Goal: Feedback & Contribution: Submit feedback/report problem

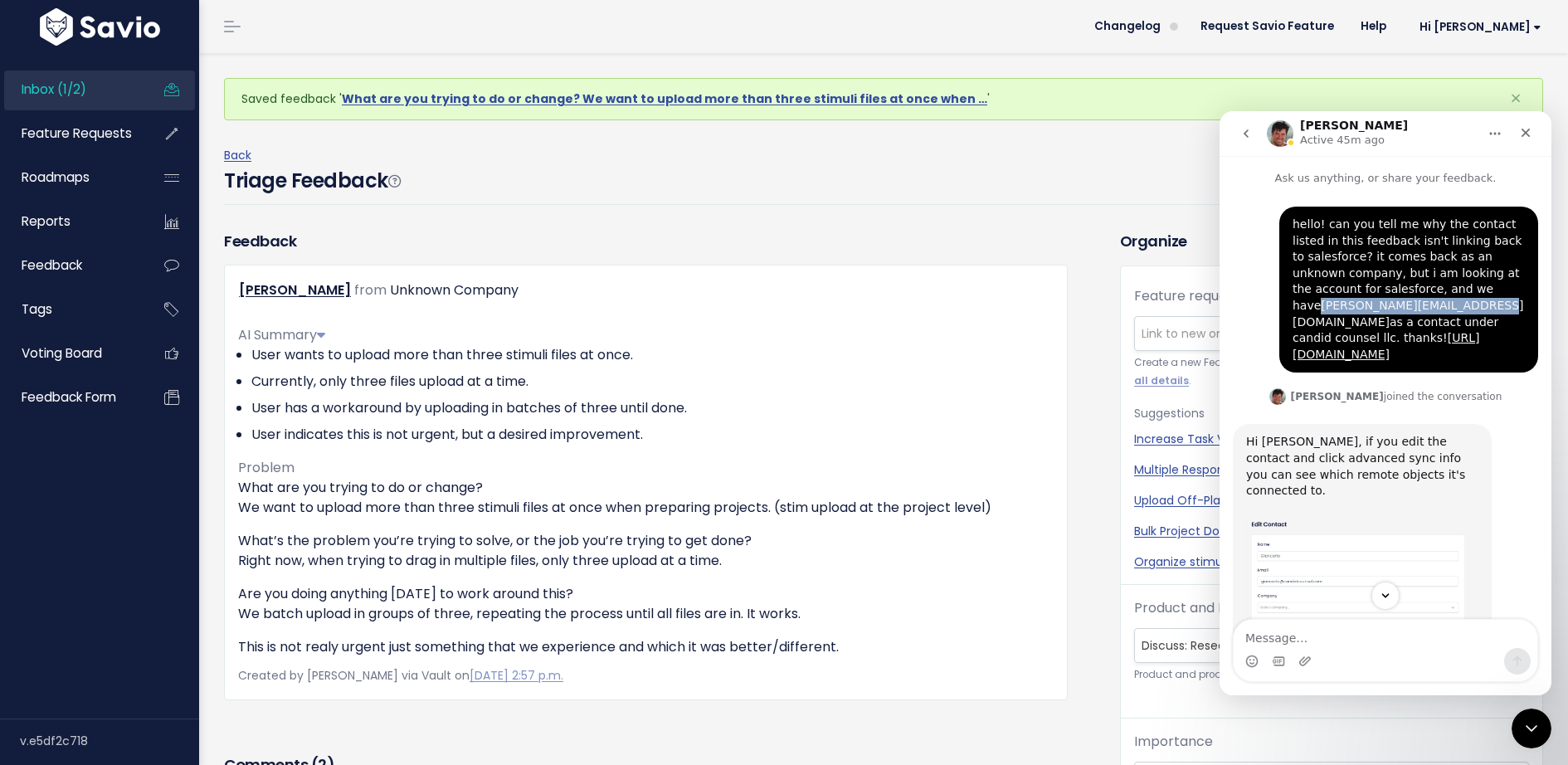
copy link "[PERSON_NAME][EMAIL_ADDRESS][DOMAIN_NAME]"
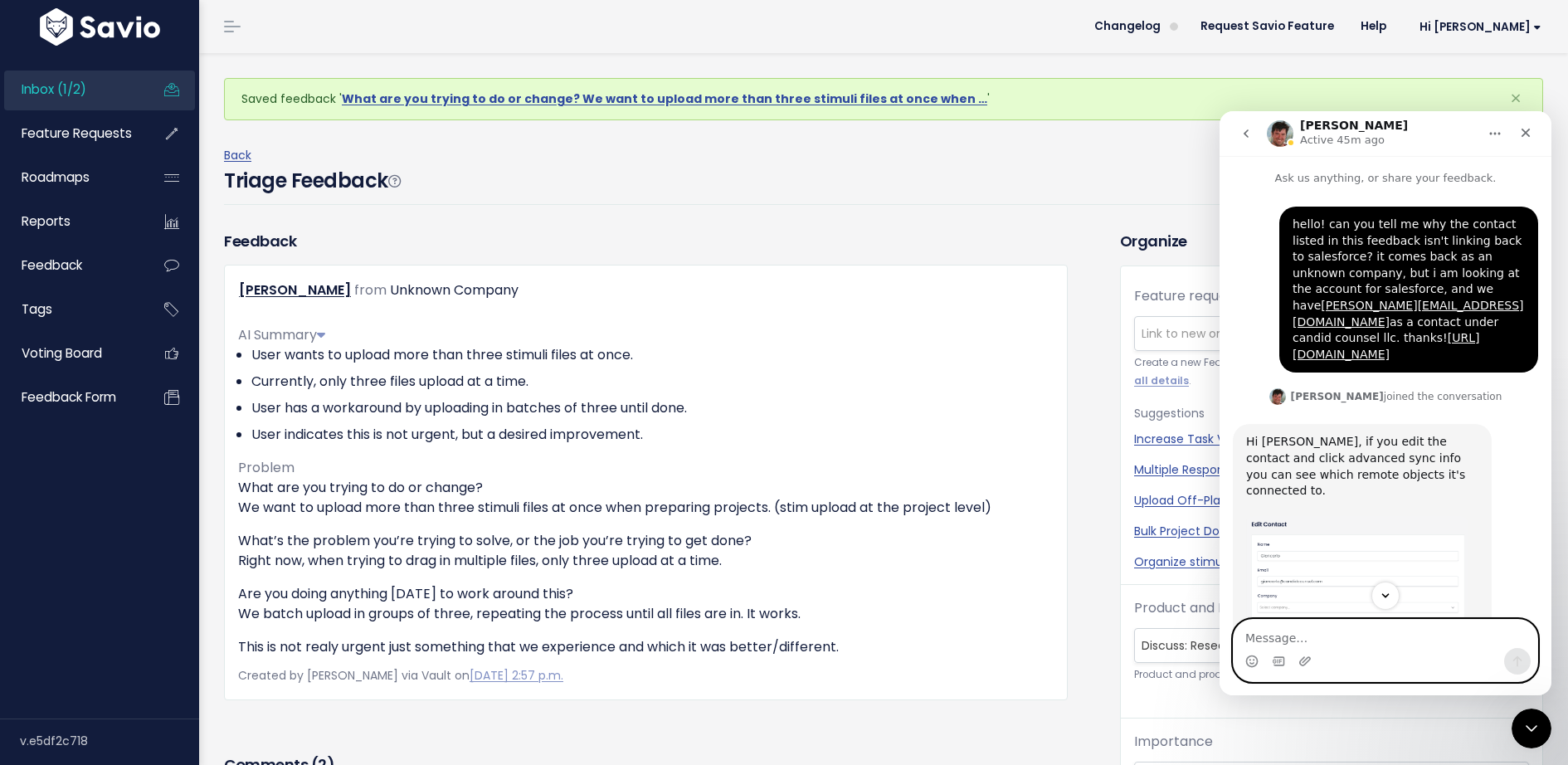
click at [1352, 636] on textarea "Message…" at bounding box center [1386, 633] width 304 height 28
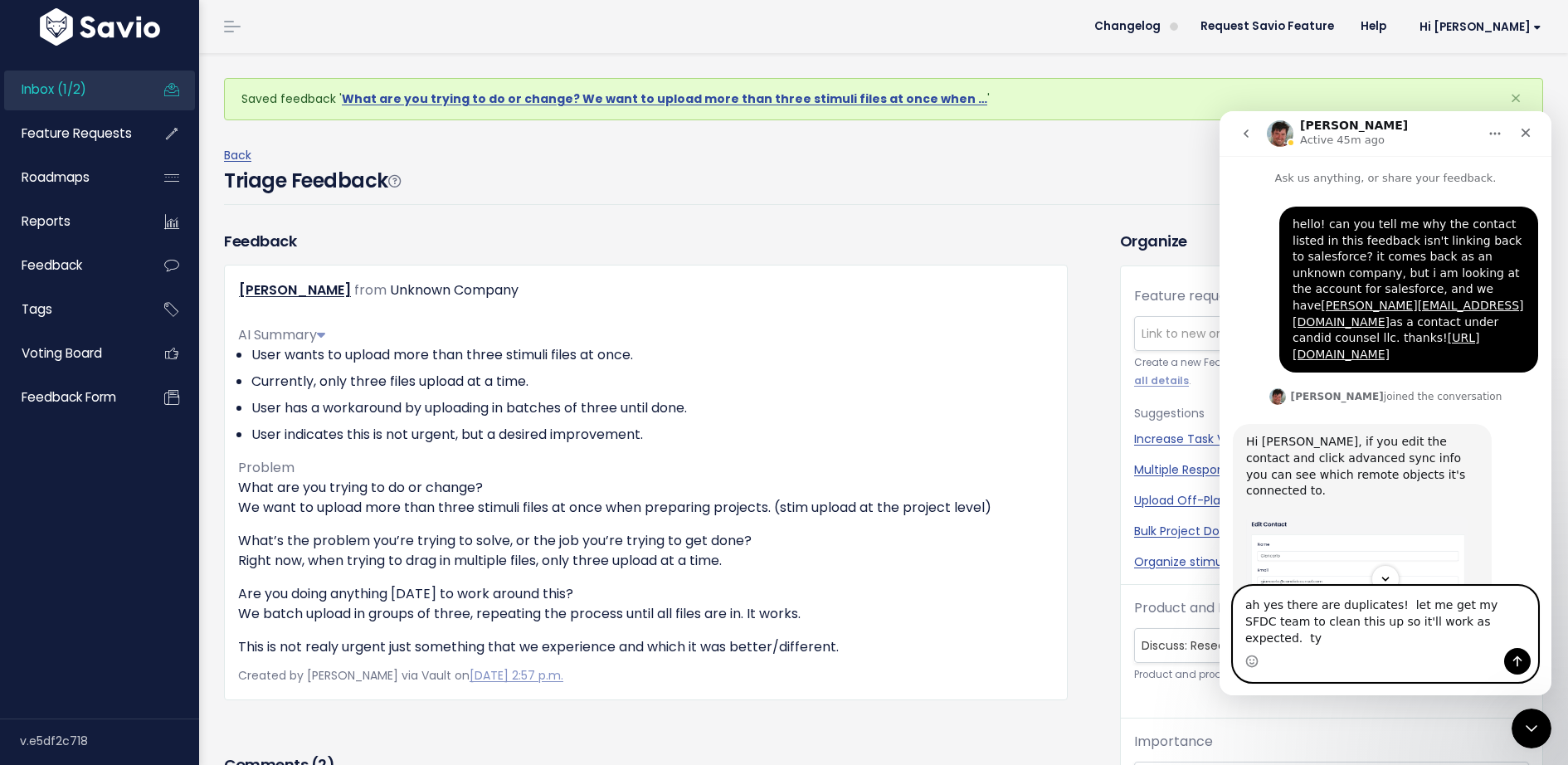
type textarea "ah yes there are duplicates! let me get my SFDC team to clean this up so it'll …"
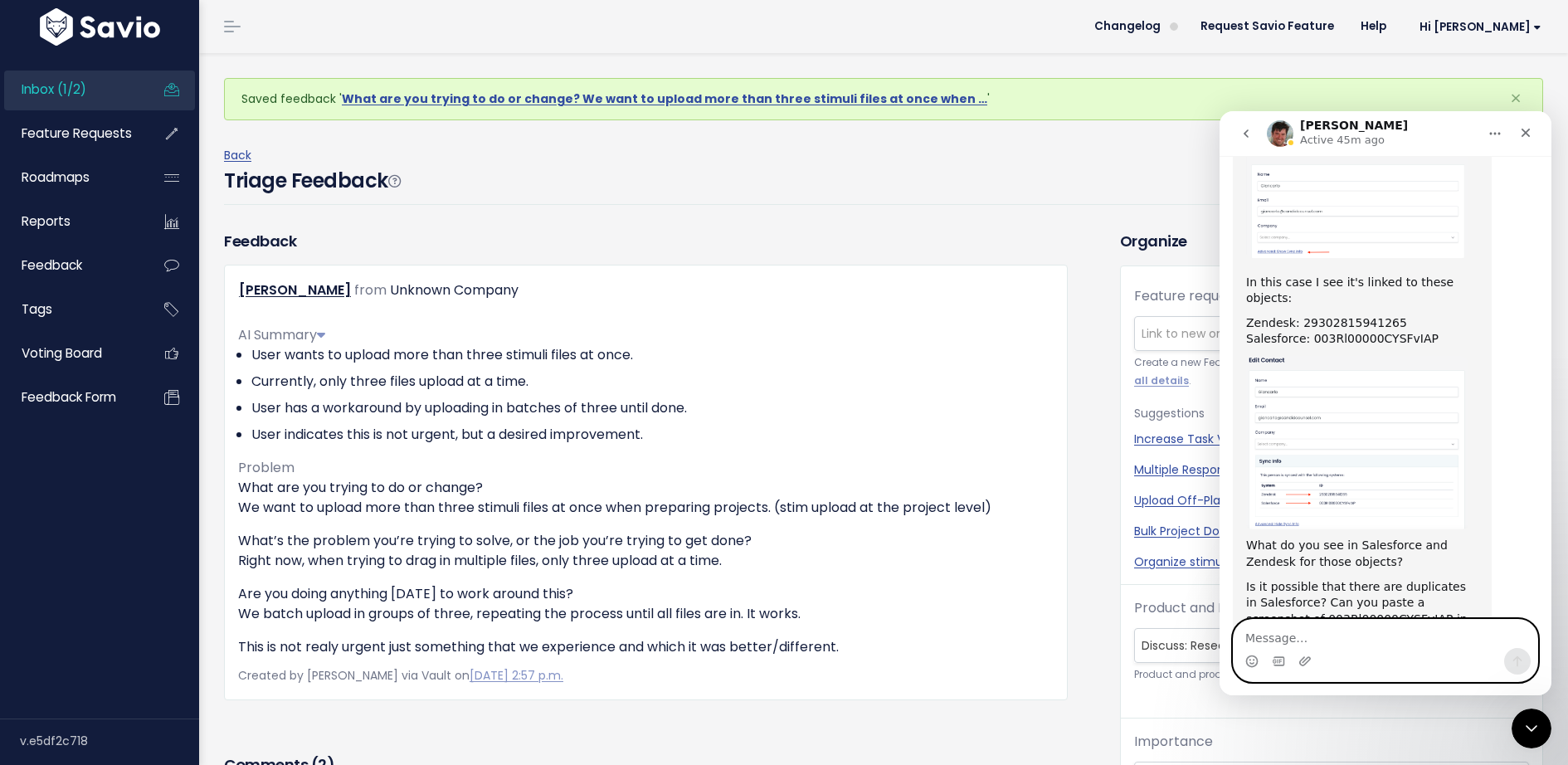
scroll to position [472, 0]
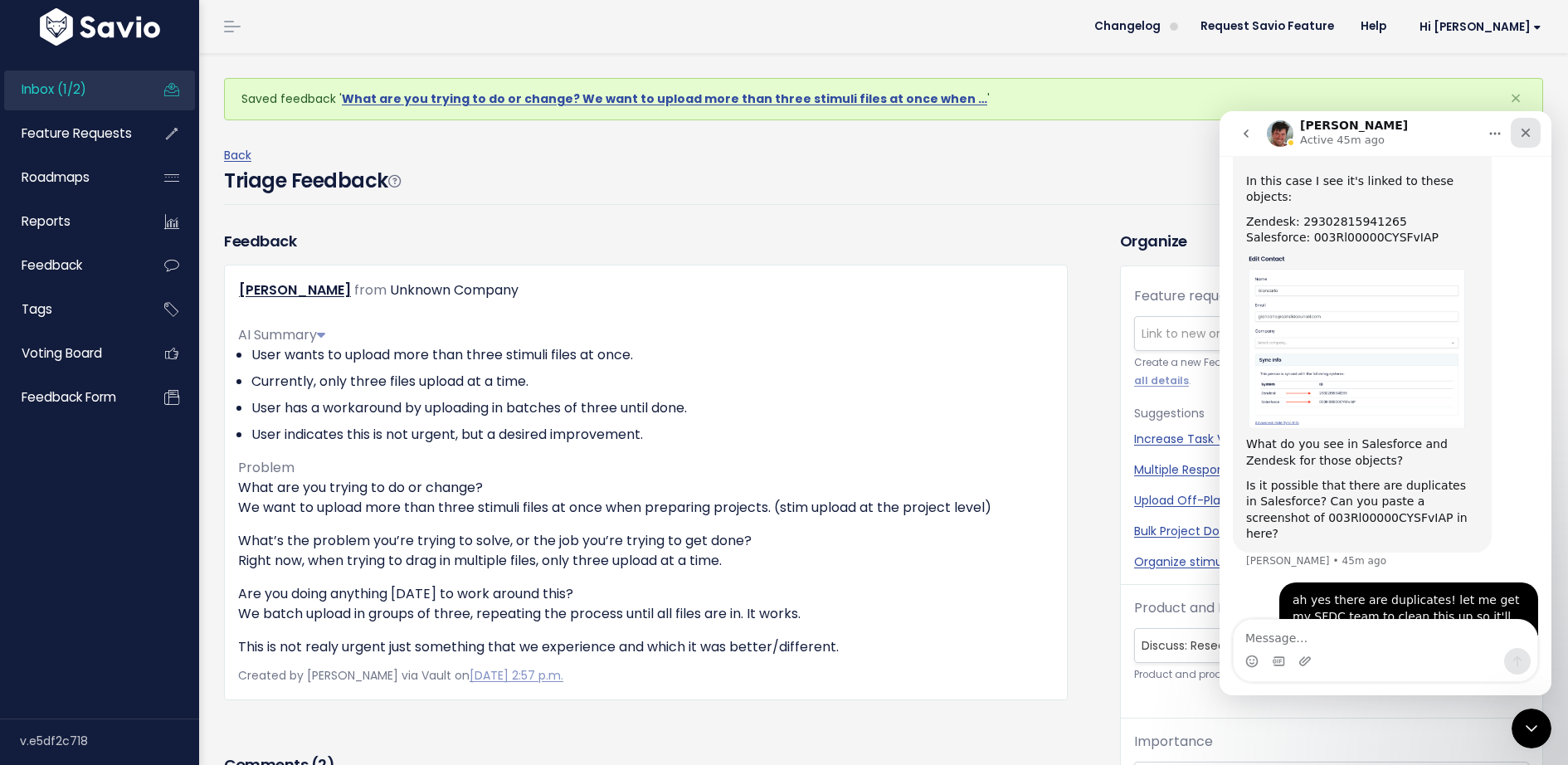
click at [1531, 130] on icon "Close" at bounding box center [1526, 133] width 13 height 13
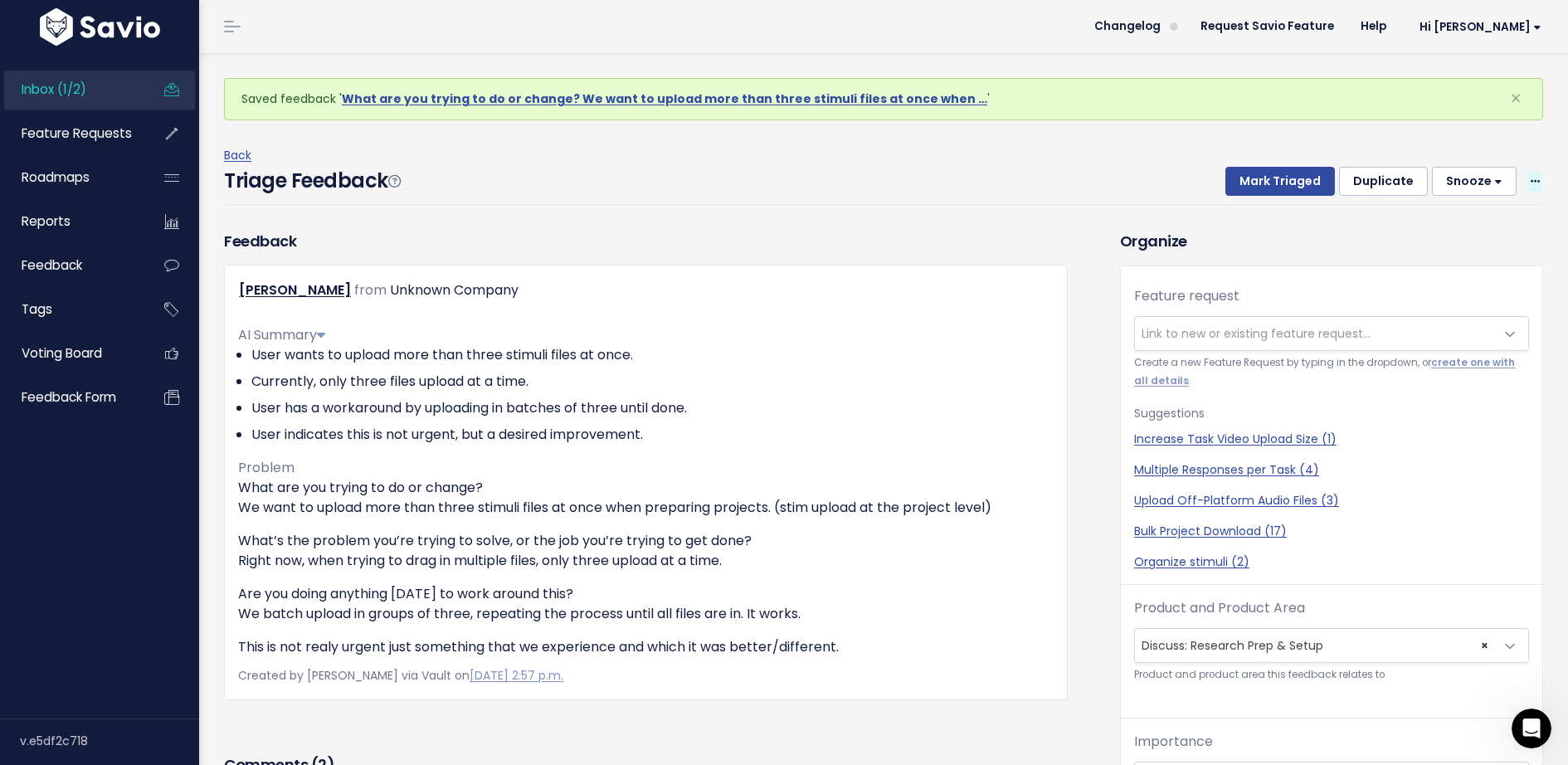
click at [1538, 187] on span at bounding box center [1535, 182] width 15 height 21
click at [945, 132] on div "Back Triage Feedback Mark Triaged Duplicate [GEOGRAPHIC_DATA] 1 day 3 days 7 da…" at bounding box center [890, 175] width 1331 height 110
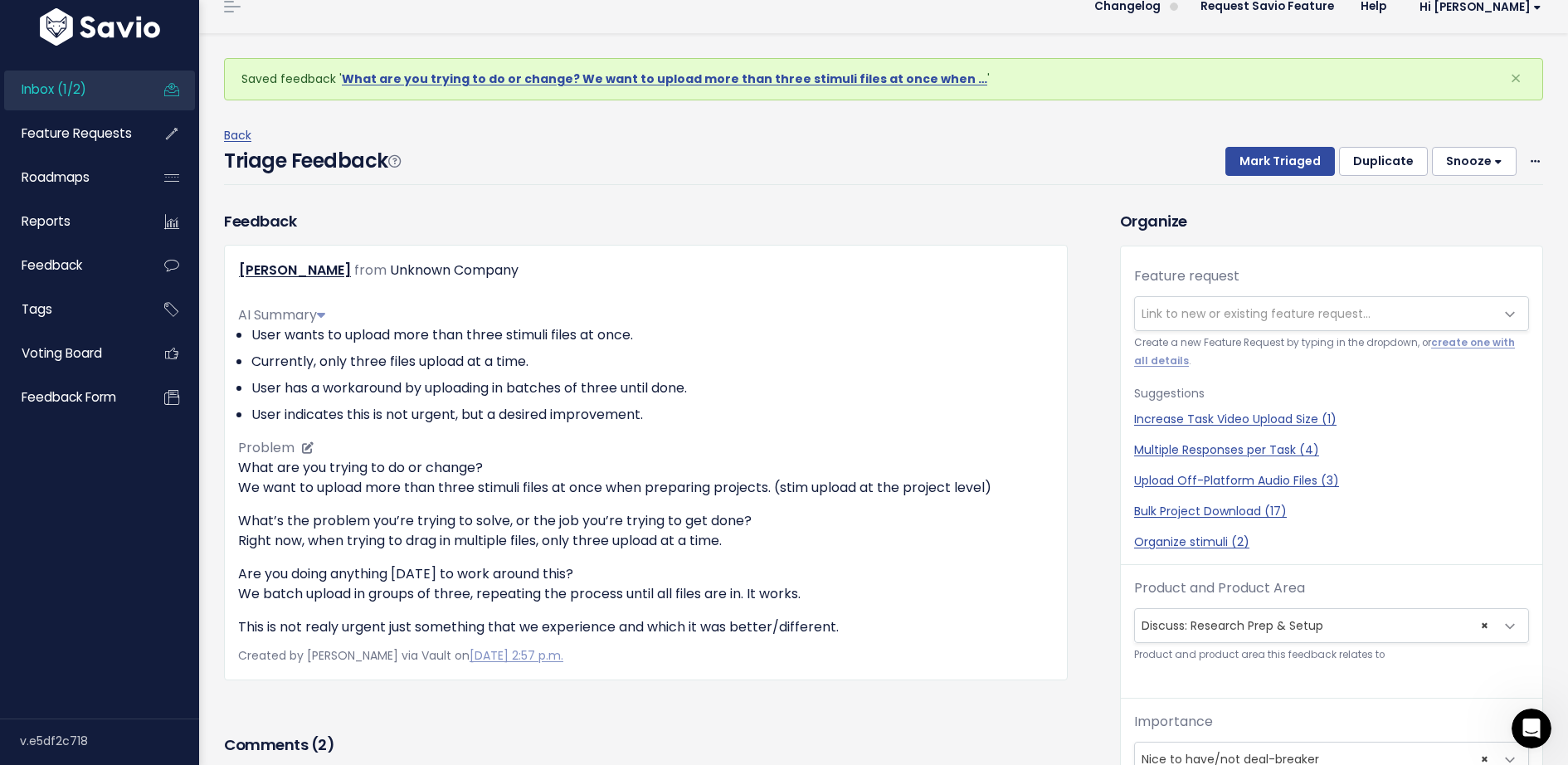
scroll to position [390, 0]
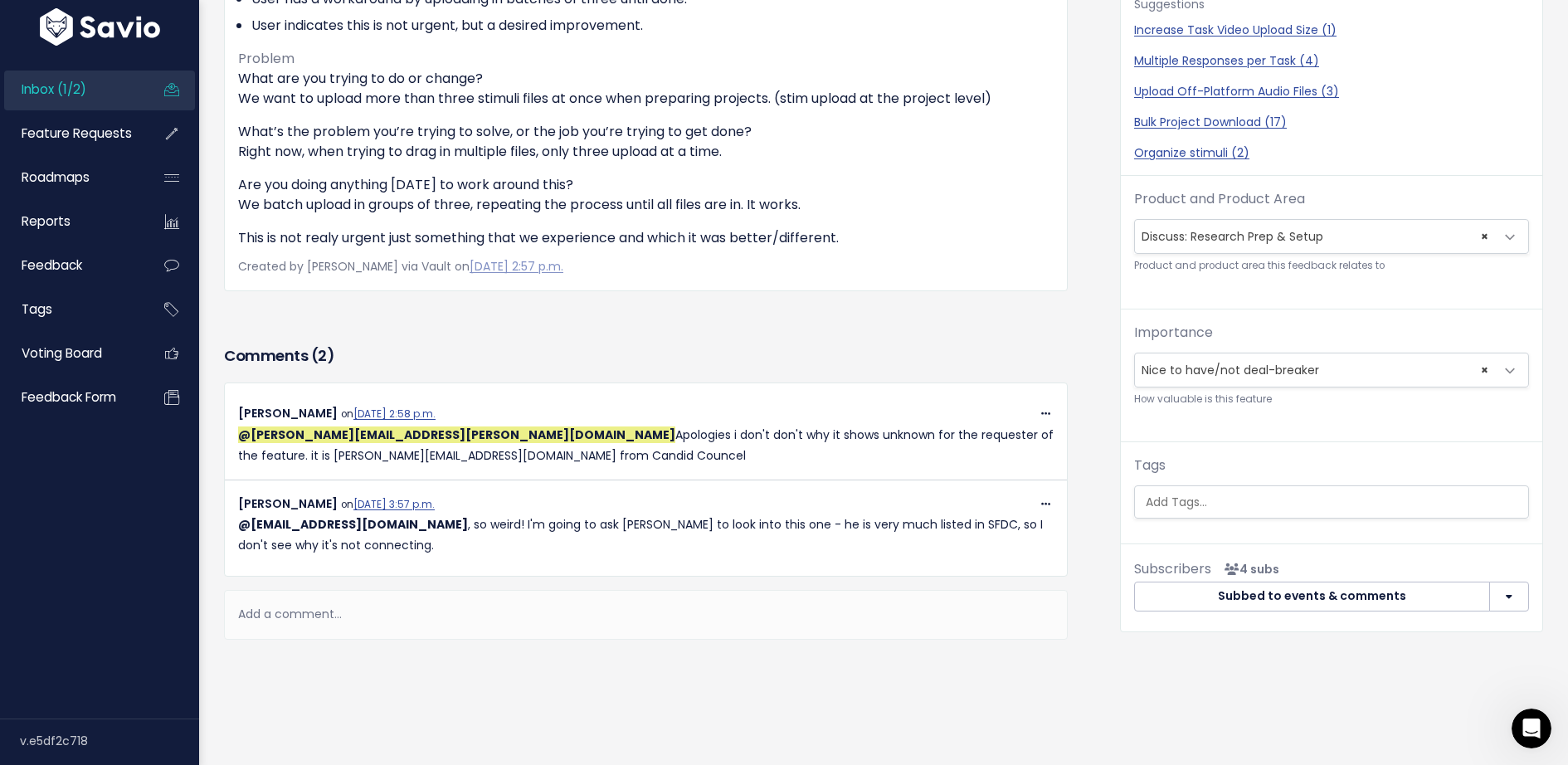
click at [405, 599] on div "Add a comment..." at bounding box center [645, 614] width 844 height 49
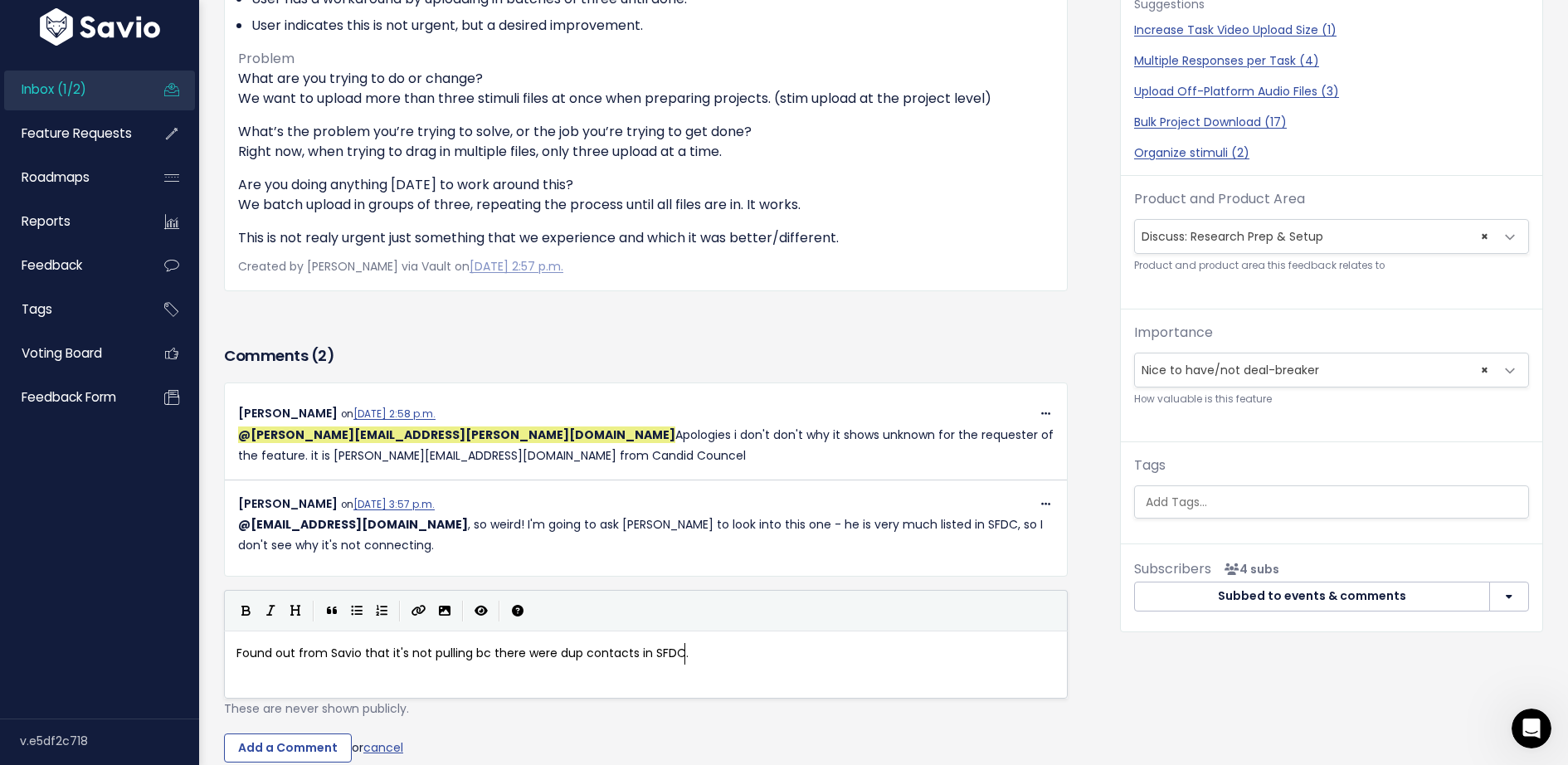
scroll to position [5, 449]
type textarea "Found out from Savio that it's not pulling bc there were dup contacts in SFDC. …"
type textarea "ve"
type textarea "ve correct"
type textarea "ed"
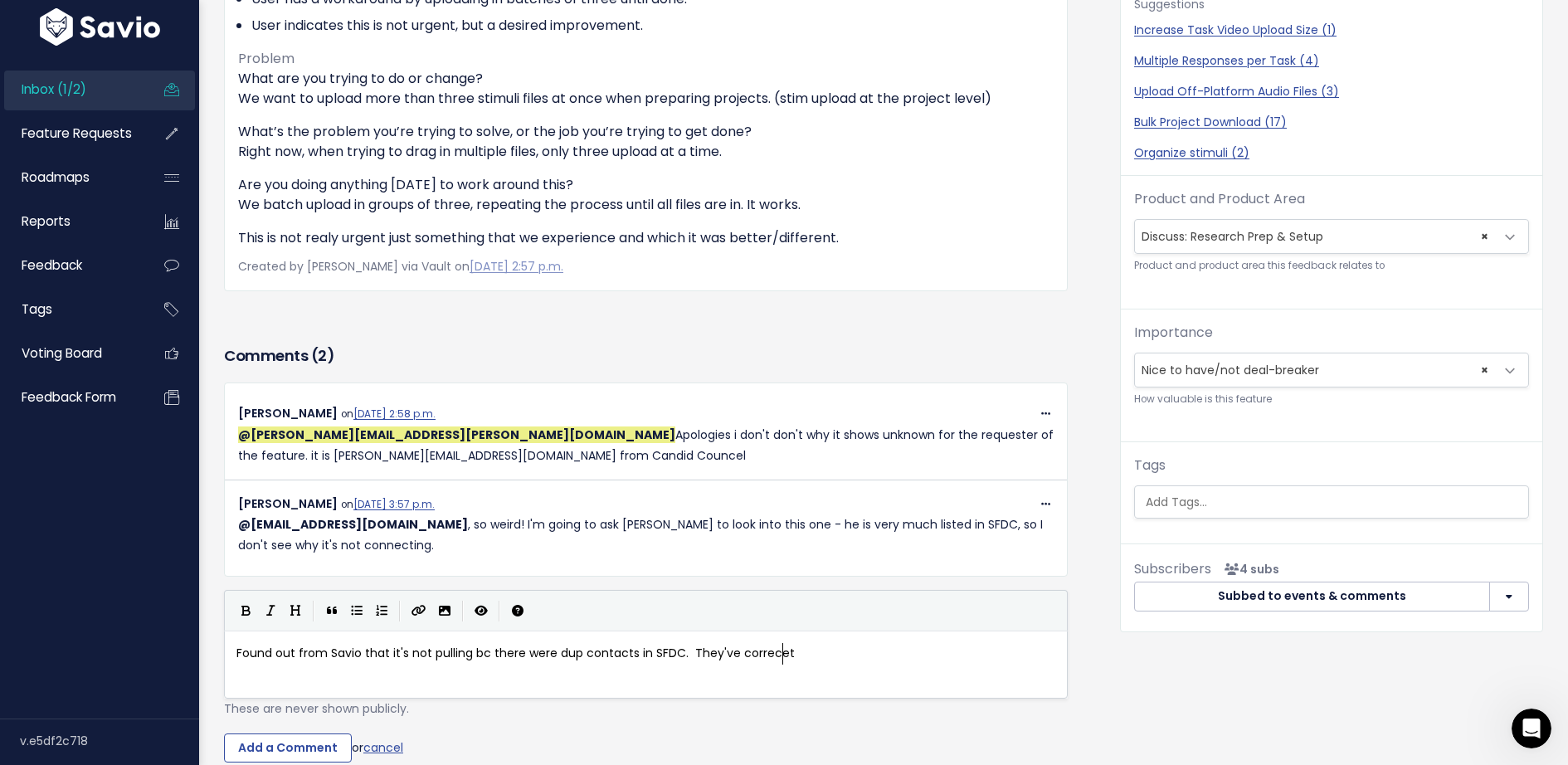
type textarea "[PERSON_NAME]"
type textarea "[PERSON_NAME] this so we just need [PERSON_NAME] and SFDC to sync"
type textarea "run that sync job - this shoul"
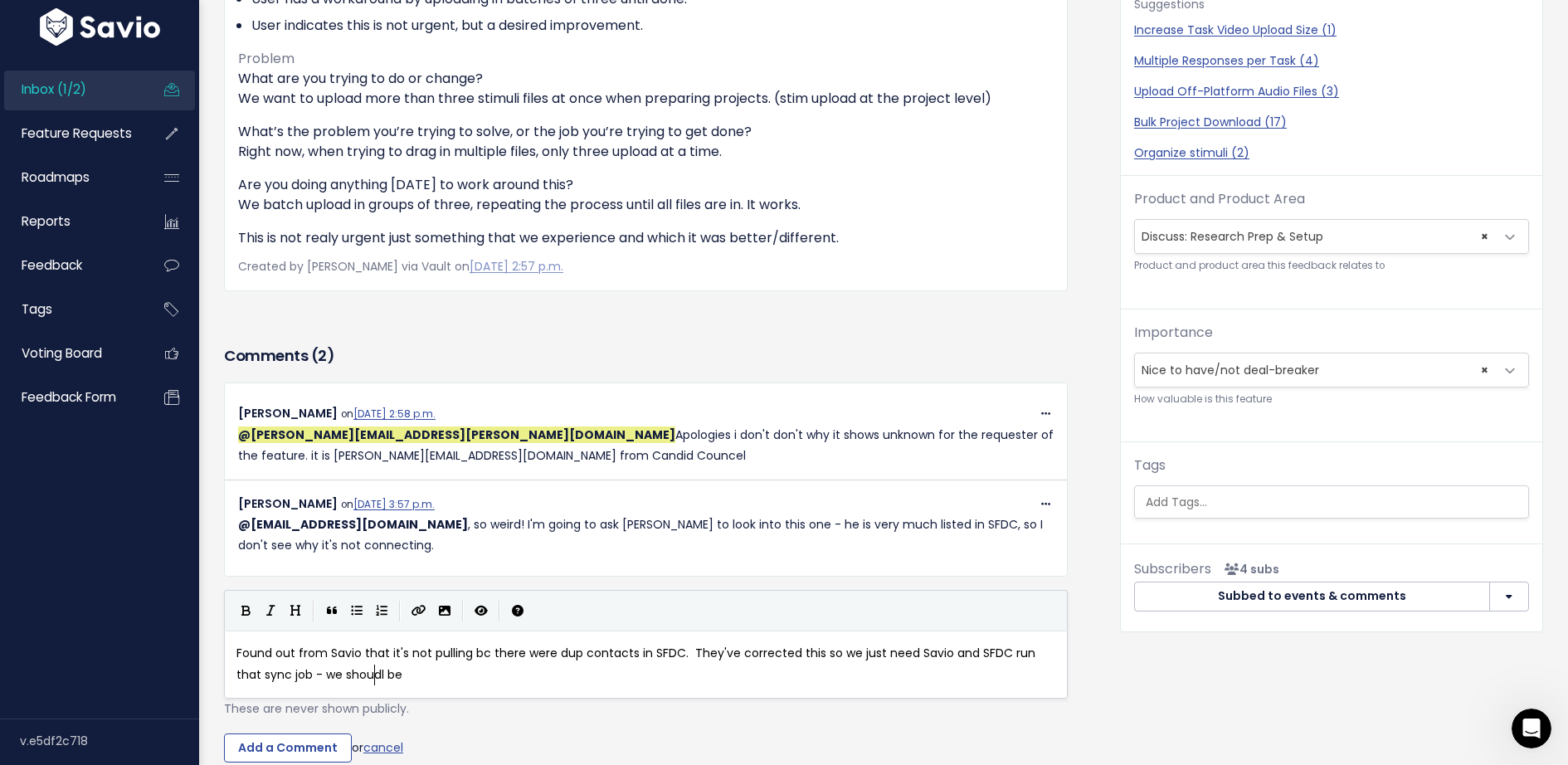
type textarea "we shoudl be ab"
type textarea "ld"
type textarea "d"
type textarea "ld be able to attach the right company on m"
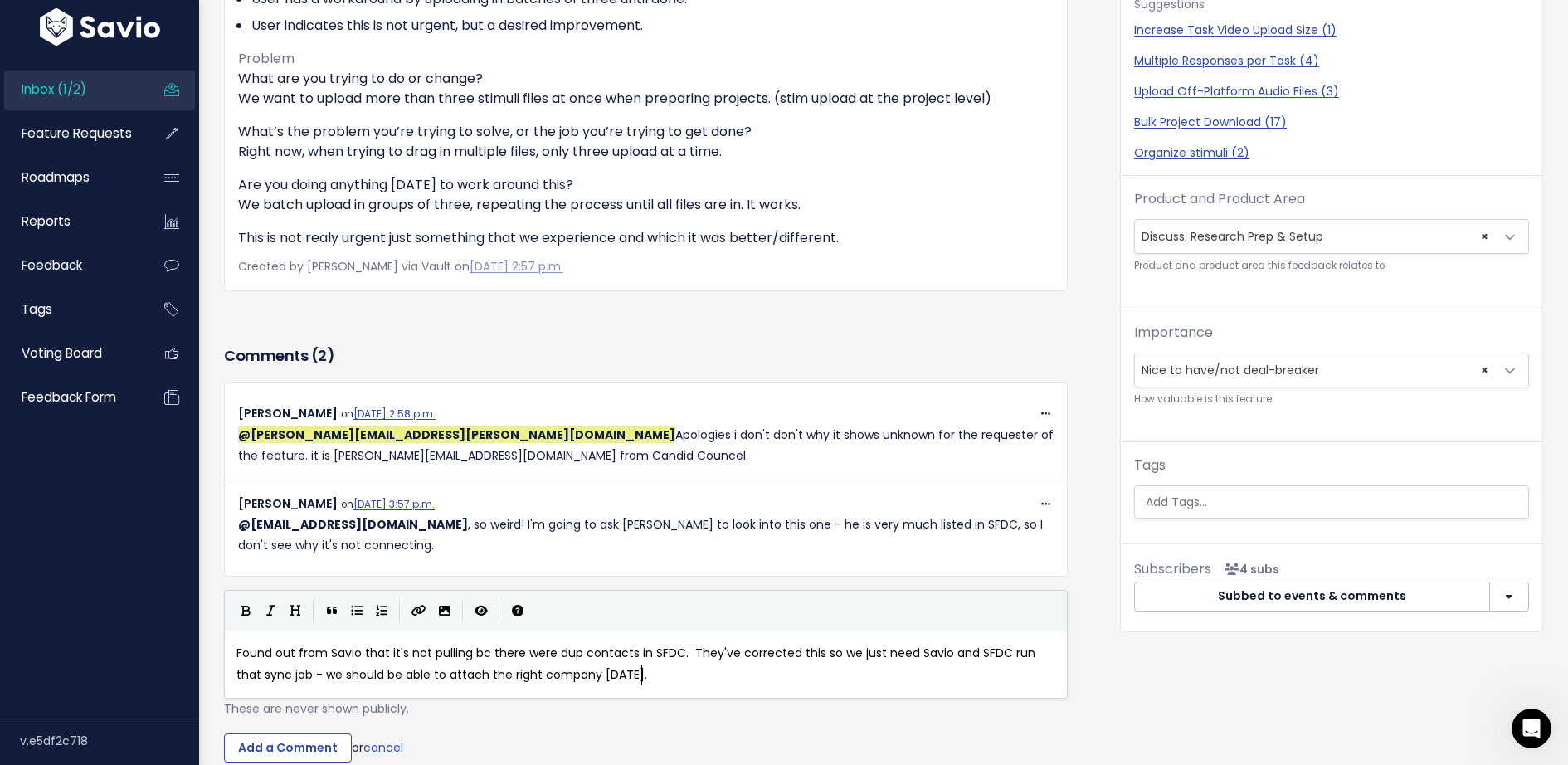
scroll to position [5, 48]
type textarea "[DATE]."
click at [268, 745] on input "Add a Comment" at bounding box center [288, 748] width 128 height 30
